Goal: Communication & Community: Answer question/provide support

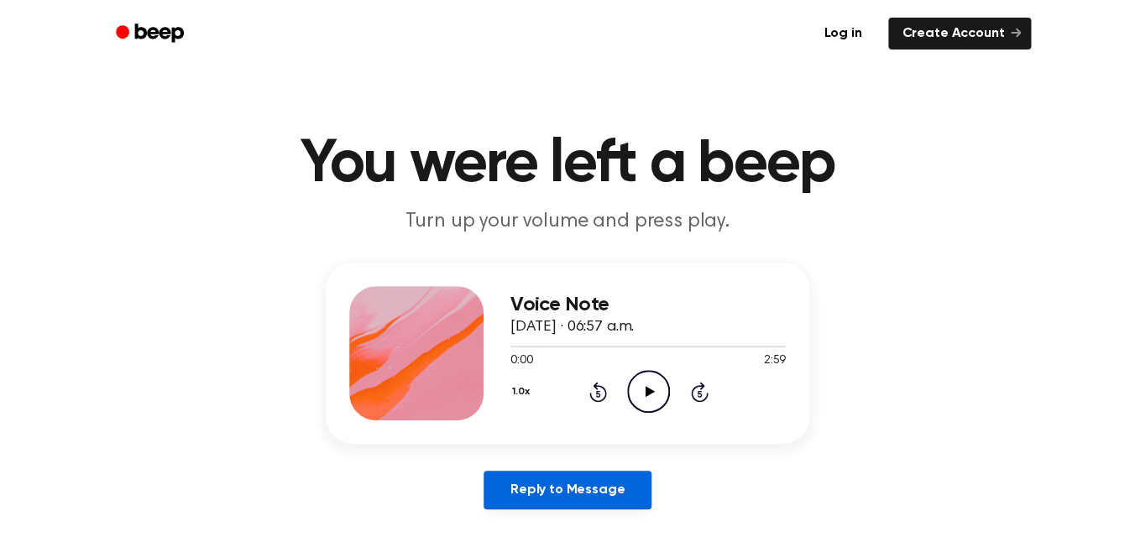
click at [624, 495] on link "Reply to Message" at bounding box center [567, 490] width 168 height 39
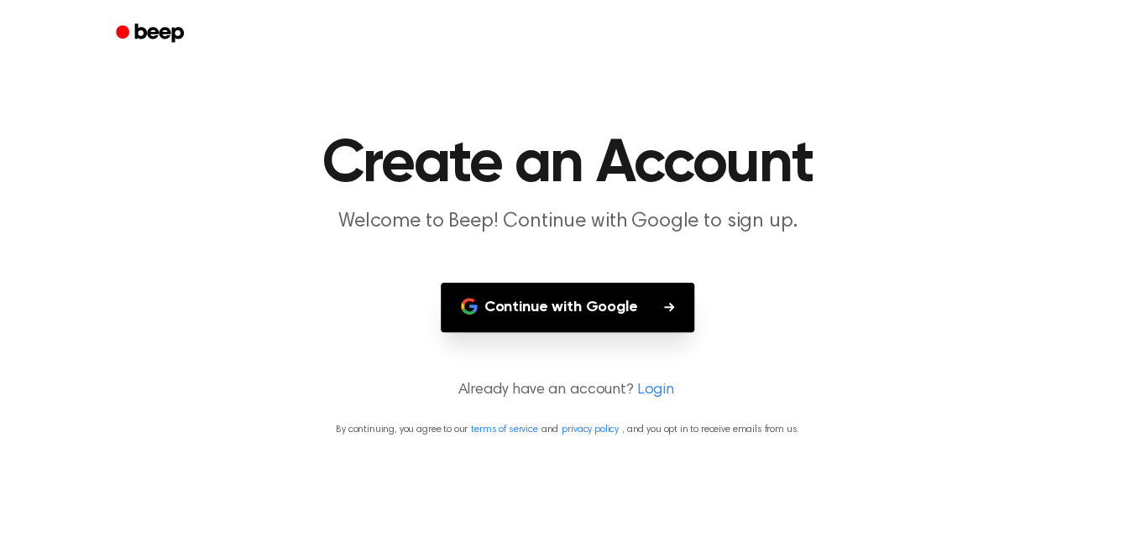
click at [634, 310] on button "Continue with Google" at bounding box center [568, 308] width 254 height 50
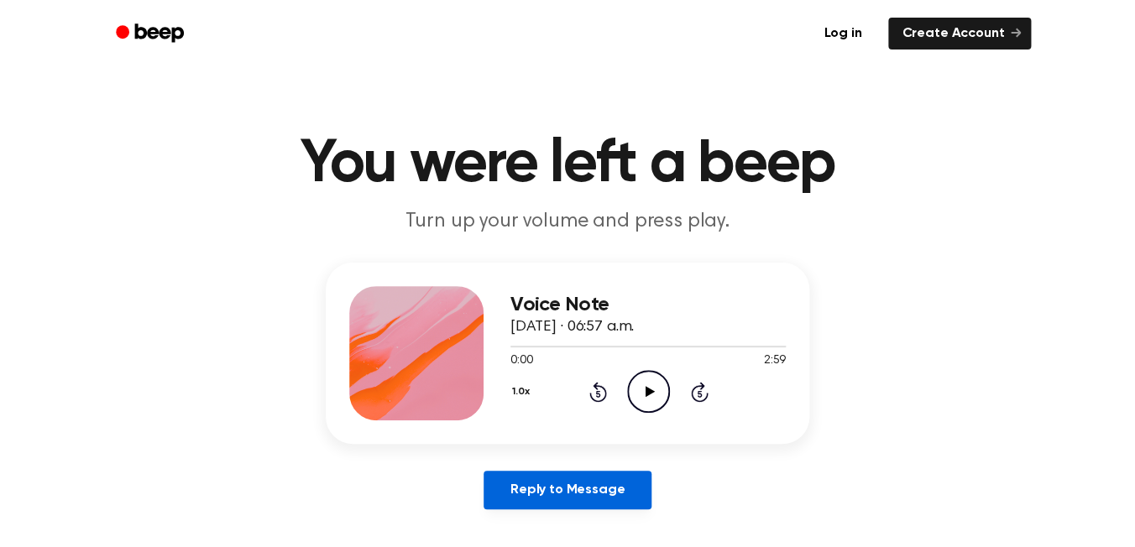
click at [522, 498] on link "Reply to Message" at bounding box center [567, 490] width 168 height 39
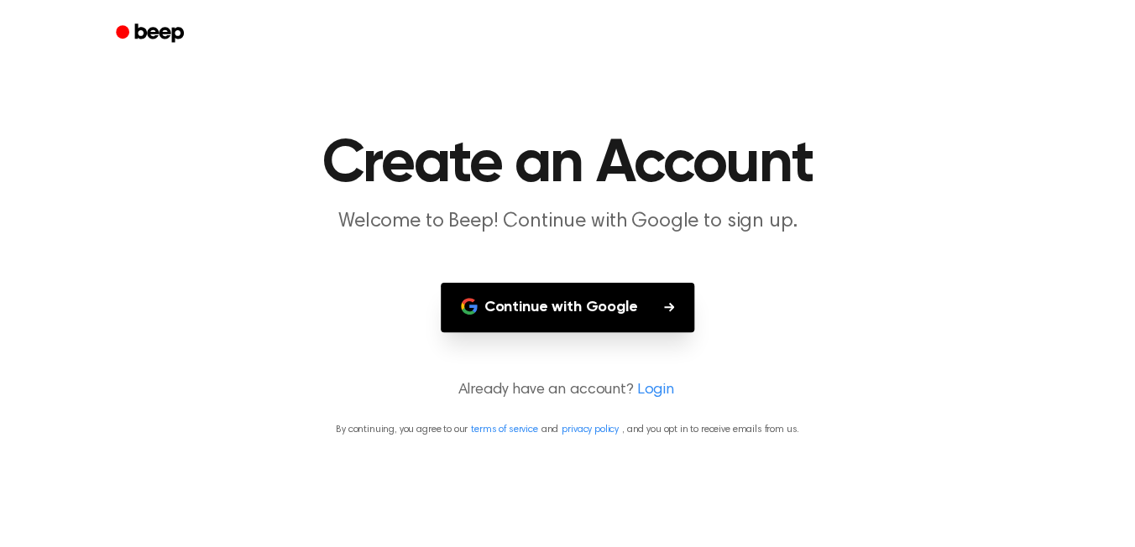
click at [535, 318] on button "Continue with Google" at bounding box center [568, 308] width 254 height 50
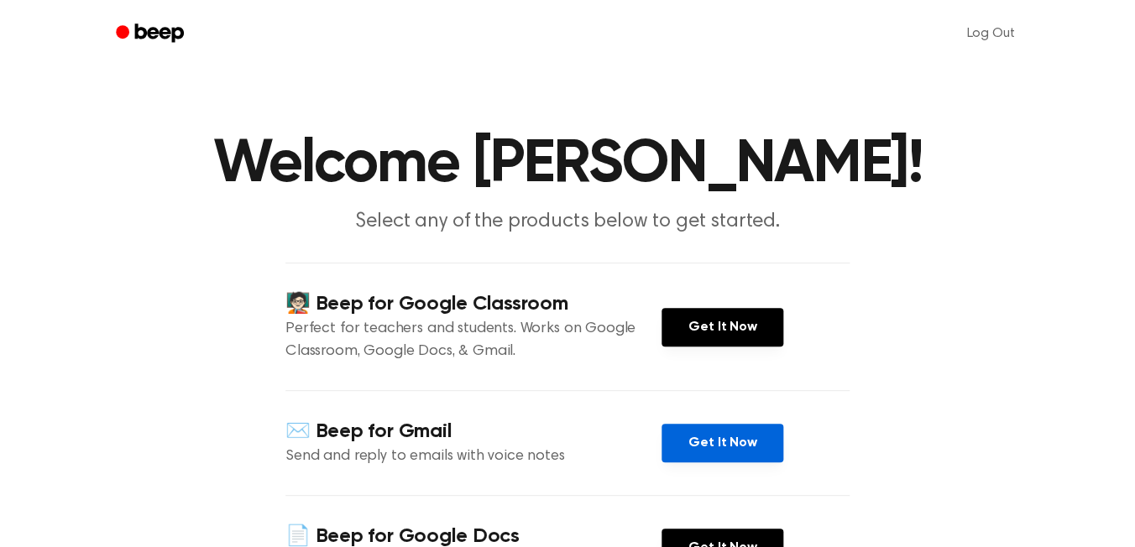
click at [728, 452] on link "Get It Now" at bounding box center [722, 443] width 122 height 39
